Goal: Register for event/course

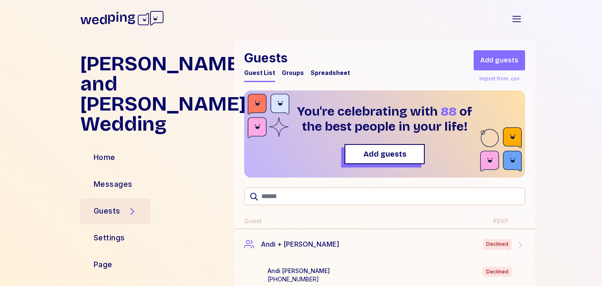
scroll to position [2606, 0]
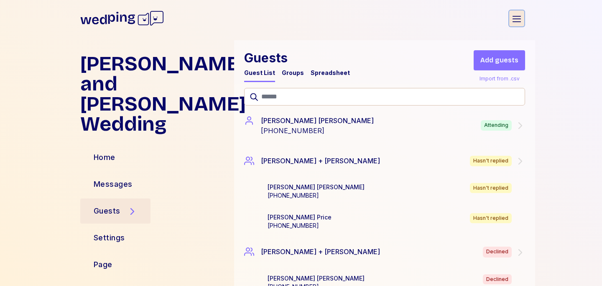
click at [515, 18] on icon "button" at bounding box center [517, 19] width 8 height 6
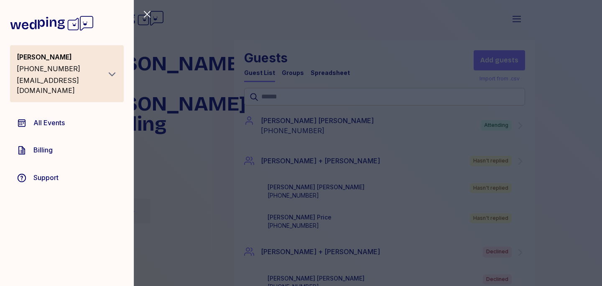
click at [111, 72] on icon "button" at bounding box center [112, 74] width 10 height 10
click at [150, 13] on icon "button" at bounding box center [147, 14] width 10 height 10
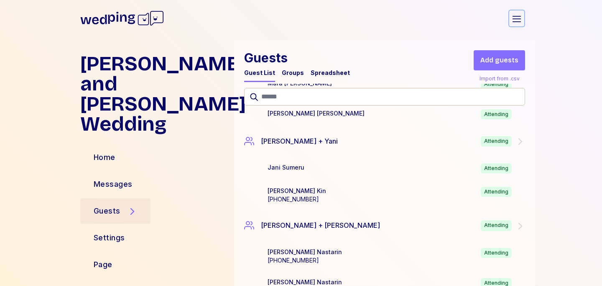
scroll to position [2206, 0]
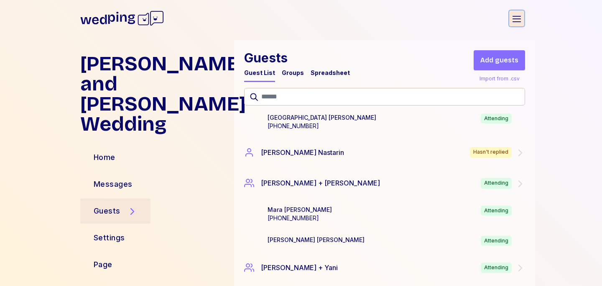
click at [517, 24] on button "Open sidebar" at bounding box center [517, 19] width 17 height 18
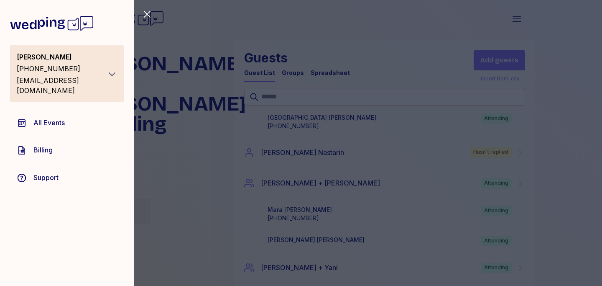
click at [111, 69] on icon "button" at bounding box center [112, 74] width 10 height 10
click at [64, 87] on button "Logout" at bounding box center [77, 92] width 74 height 15
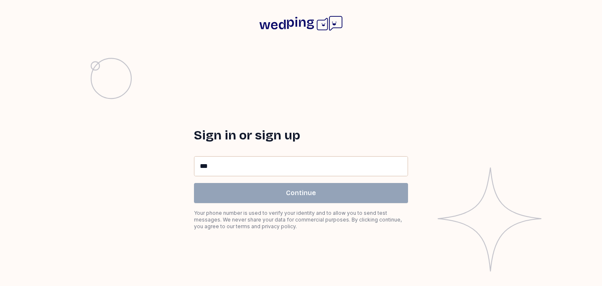
click at [239, 164] on input "**" at bounding box center [301, 165] width 213 height 19
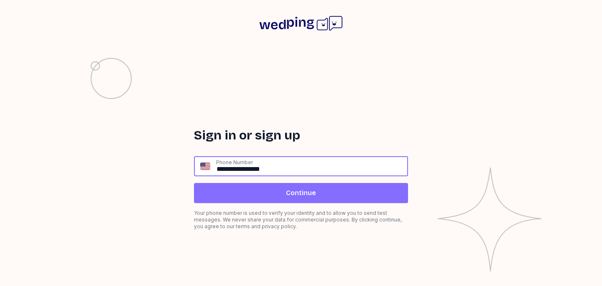
type input "**********"
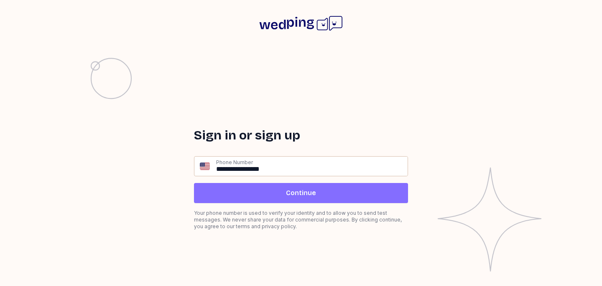
click at [253, 197] on button "Continue" at bounding box center [301, 193] width 214 height 20
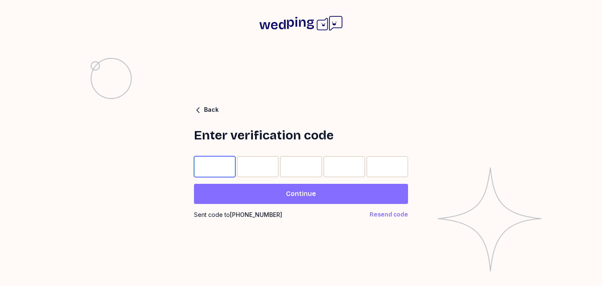
click at [216, 159] on input "Please enter OTP character 1" at bounding box center [214, 166] width 41 height 21
type input "*"
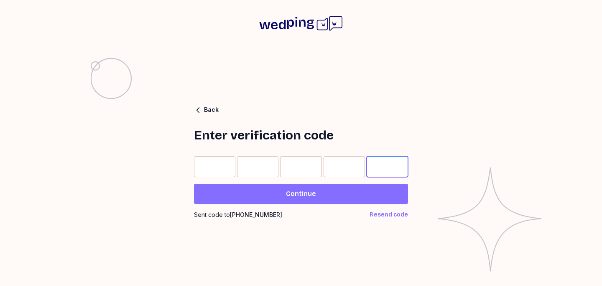
type input "*"
click at [261, 192] on span "Continue" at bounding box center [301, 194] width 201 height 10
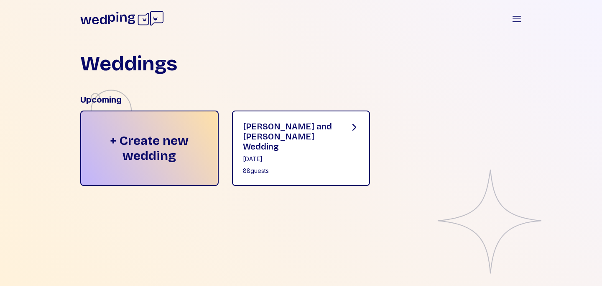
click at [273, 155] on div "Jessica and Connor's Wedding November 1, 2025 88 guests" at bounding box center [289, 148] width 93 height 54
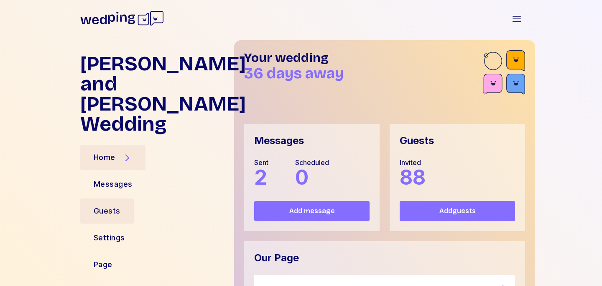
click at [118, 205] on div "Guests" at bounding box center [107, 211] width 27 height 12
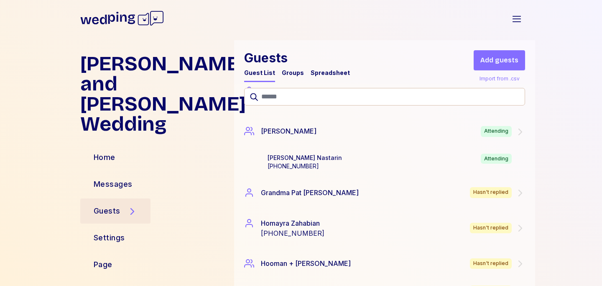
scroll to position [890, 0]
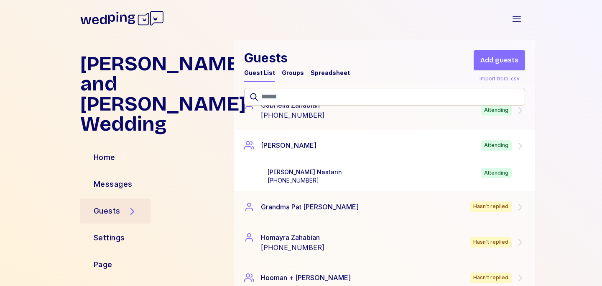
click at [305, 149] on div "Garrett Attending" at bounding box center [384, 145] width 301 height 31
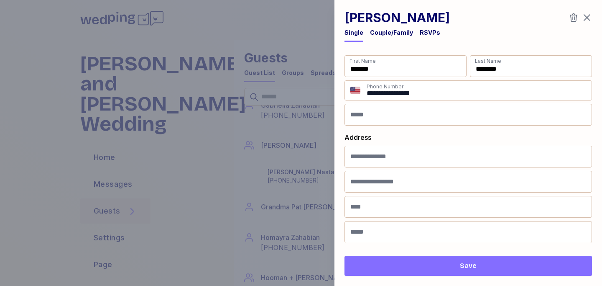
click at [387, 29] on div "Couple/Family" at bounding box center [391, 32] width 43 height 8
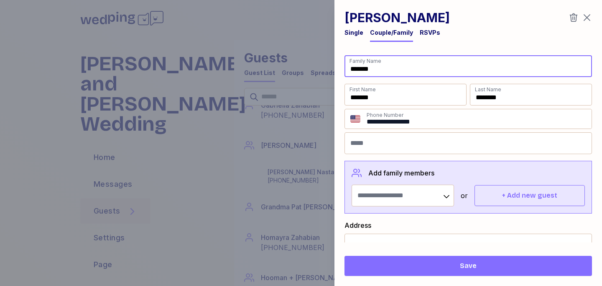
click at [392, 72] on input "*******" at bounding box center [469, 66] width 248 height 22
type input "**********"
click at [408, 269] on span "Save" at bounding box center [468, 266] width 234 height 10
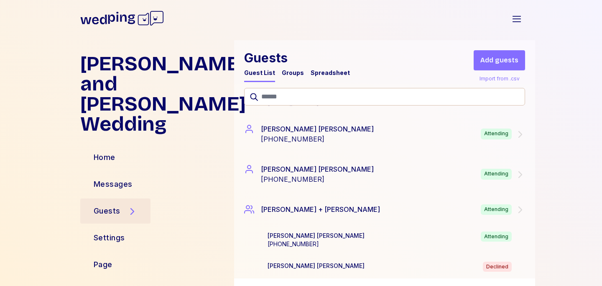
scroll to position [658, 0]
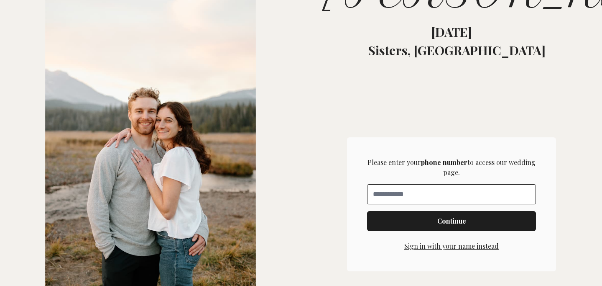
scroll to position [228, 0]
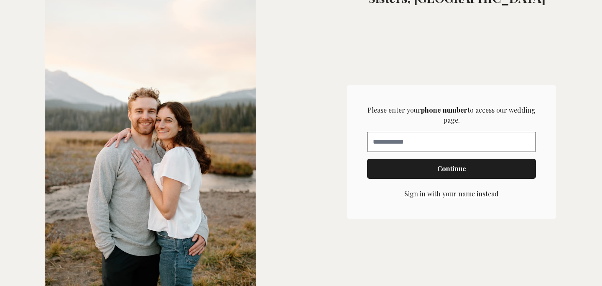
type input "**"
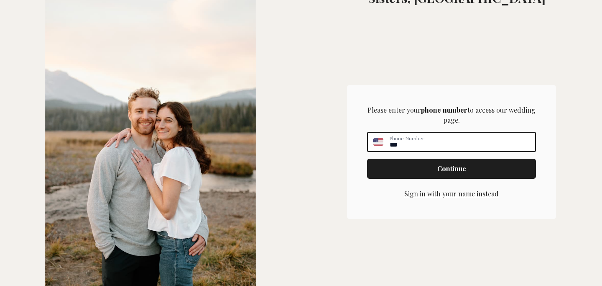
click at [405, 143] on input "**" at bounding box center [462, 142] width 146 height 18
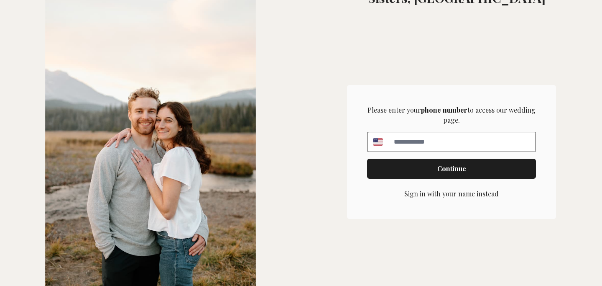
click at [434, 197] on button "Sign in with your name instead" at bounding box center [452, 194] width 95 height 10
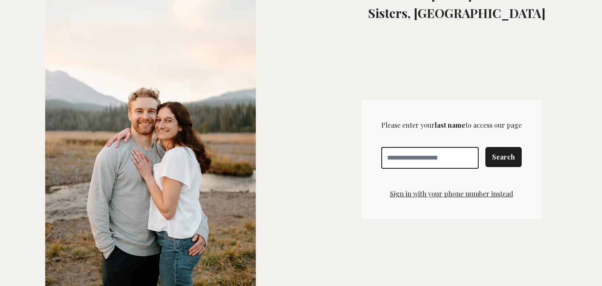
click at [409, 158] on input "Enter your last name" at bounding box center [430, 158] width 97 height 22
type input "*****"
click at [512, 158] on span "Search" at bounding box center [503, 157] width 23 height 10
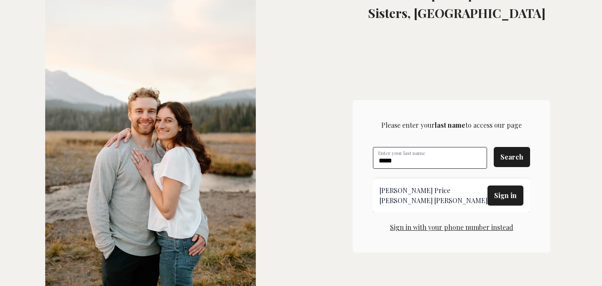
click at [497, 199] on span "Sign in" at bounding box center [505, 195] width 23 height 10
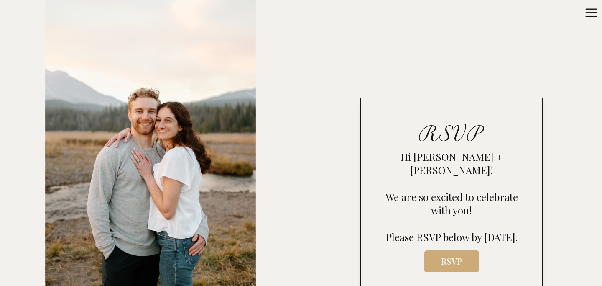
scroll to position [369, 0]
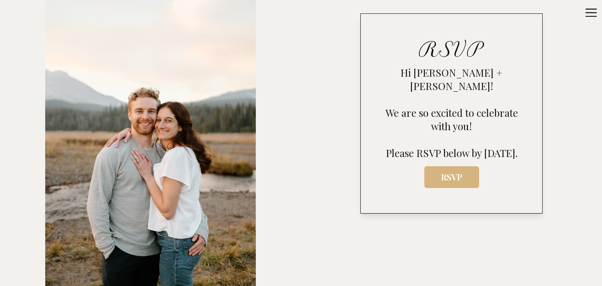
click at [444, 173] on span "RSVP" at bounding box center [451, 176] width 41 height 11
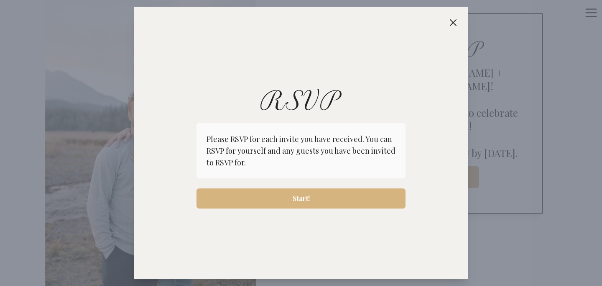
click at [303, 202] on span "Start!" at bounding box center [301, 198] width 17 height 10
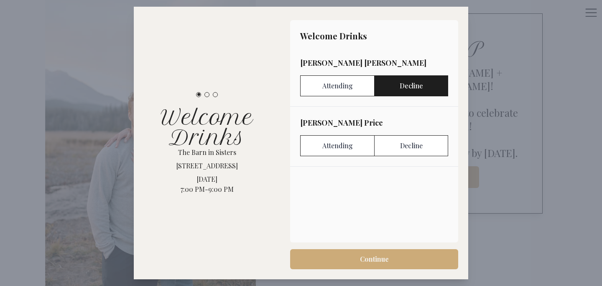
click at [410, 90] on label "Decline" at bounding box center [411, 85] width 74 height 21
click at [410, 145] on label "Decline" at bounding box center [411, 145] width 74 height 21
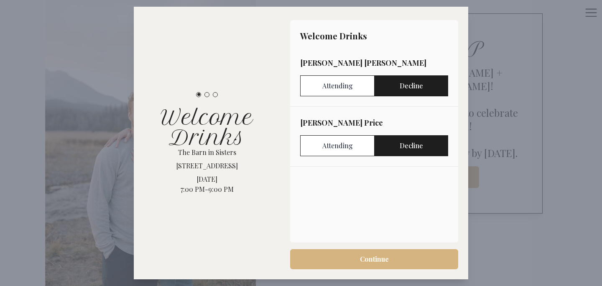
click at [358, 260] on span "Continue" at bounding box center [374, 259] width 155 height 10
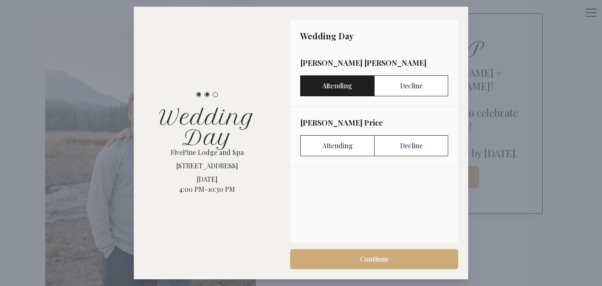
click at [334, 85] on label "Attending" at bounding box center [337, 85] width 74 height 21
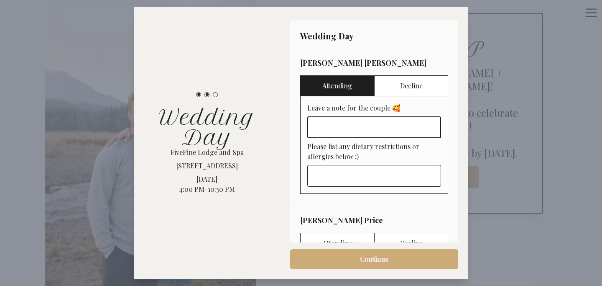
click at [345, 124] on input "Leave a note for the couple 🥰" at bounding box center [374, 127] width 134 height 22
click at [349, 182] on input "Please list any dietary restrictions or allergies below :)" at bounding box center [374, 176] width 134 height 22
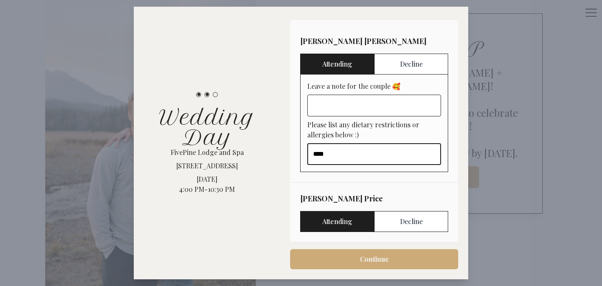
type input "****"
click at [343, 221] on label "Attending" at bounding box center [337, 221] width 74 height 21
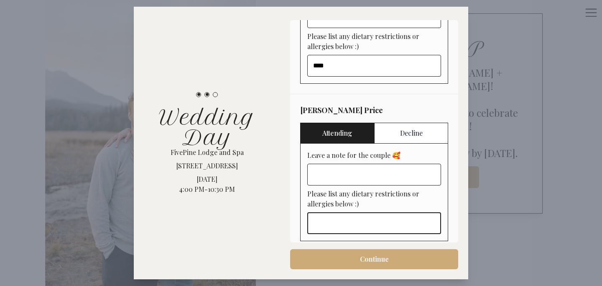
click at [331, 222] on input "Please list any dietary restrictions or allergies below :)" at bounding box center [374, 223] width 134 height 22
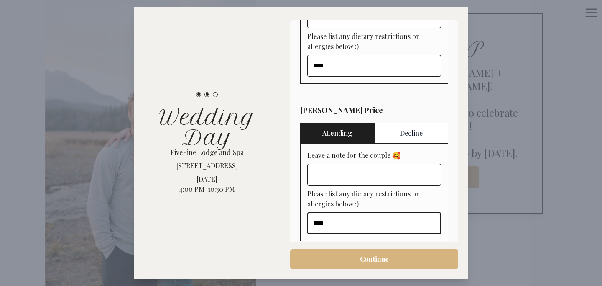
type input "****"
click at [329, 259] on span "Continue" at bounding box center [374, 259] width 155 height 10
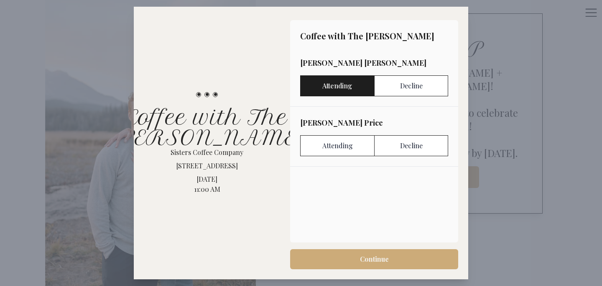
click at [341, 91] on label "Attending" at bounding box center [337, 85] width 74 height 21
click at [338, 150] on label "Attending" at bounding box center [337, 145] width 74 height 21
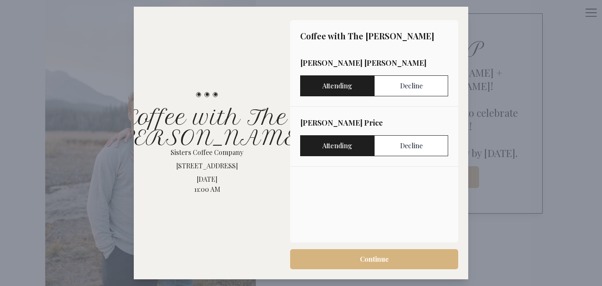
click at [332, 262] on span "Continue" at bounding box center [374, 259] width 155 height 10
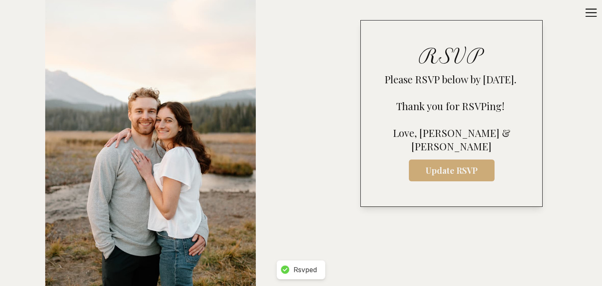
scroll to position [376, 0]
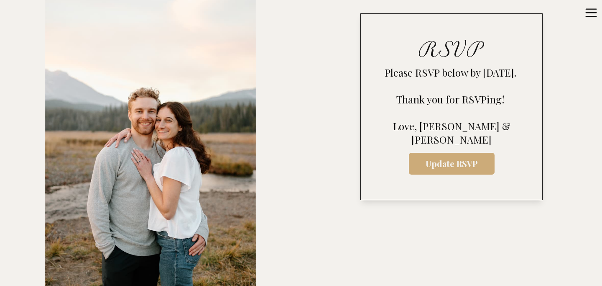
click at [591, 11] on icon at bounding box center [591, 12] width 13 height 13
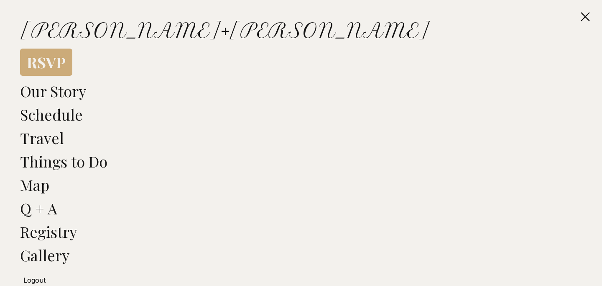
scroll to position [22, 0]
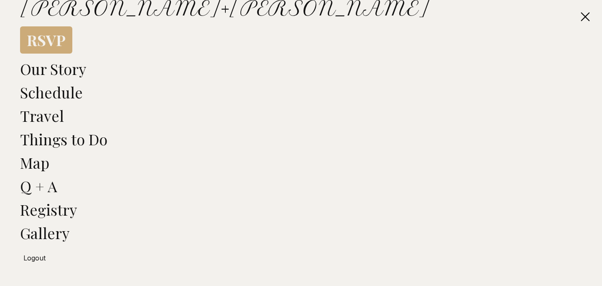
click at [37, 259] on span "Logout" at bounding box center [34, 258] width 22 height 8
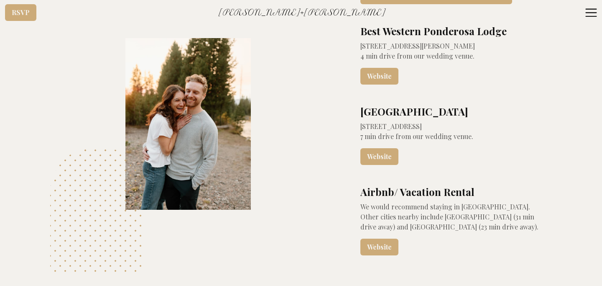
scroll to position [2048, 0]
